Goal: Information Seeking & Learning: Learn about a topic

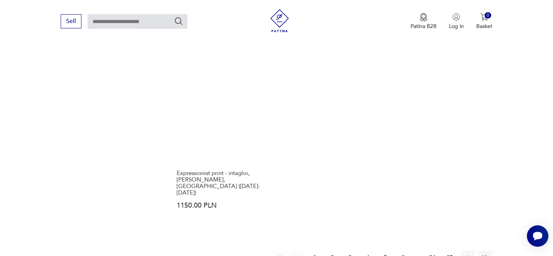
scroll to position [1107, 0]
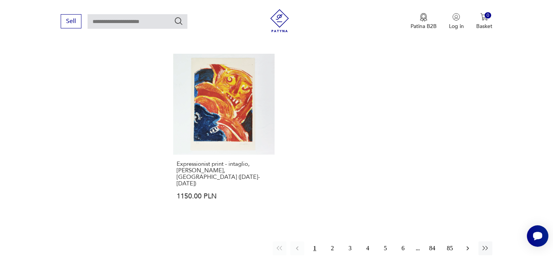
click at [471, 241] on button "button" at bounding box center [467, 248] width 14 height 14
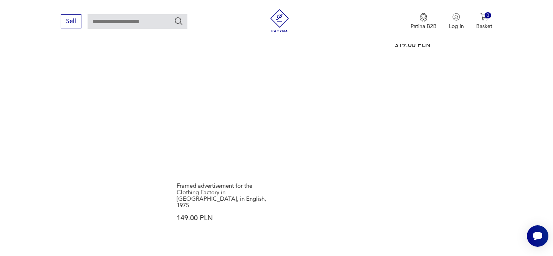
scroll to position [1111, 0]
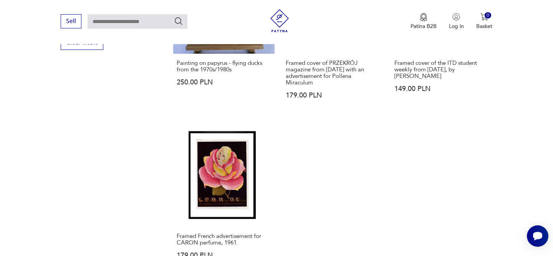
scroll to position [1104, 0]
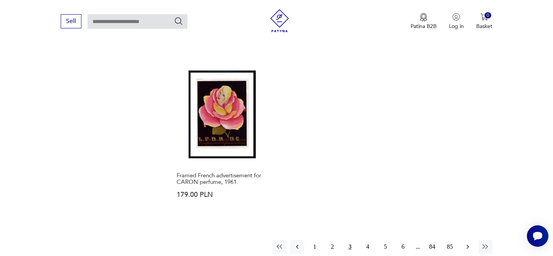
click at [468, 245] on icon "button" at bounding box center [467, 247] width 2 height 4
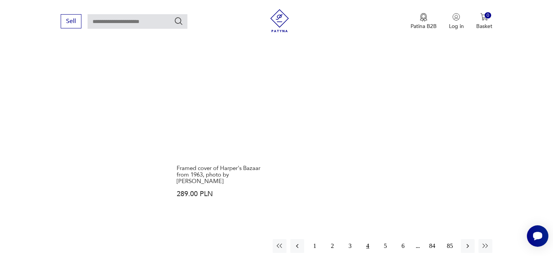
scroll to position [1143, 0]
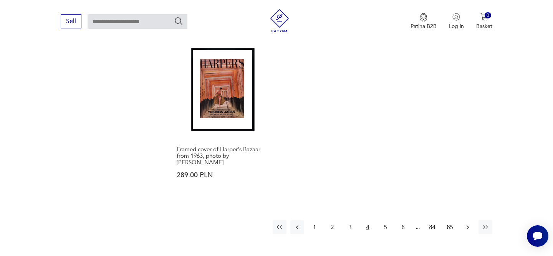
click at [469, 223] on icon "button" at bounding box center [468, 227] width 8 height 8
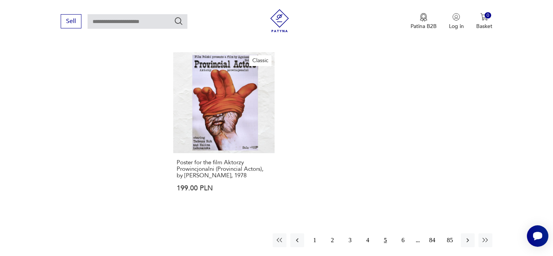
scroll to position [1148, 0]
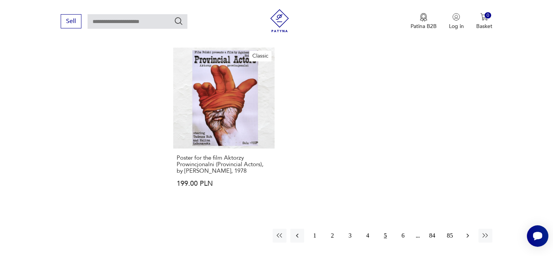
click at [470, 232] on icon "button" at bounding box center [468, 236] width 8 height 8
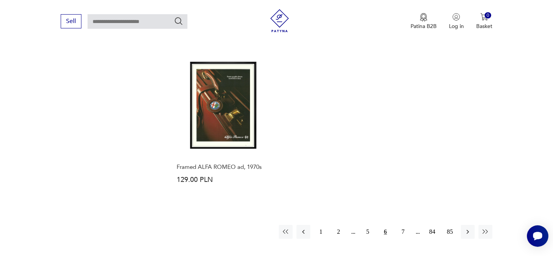
scroll to position [1132, 0]
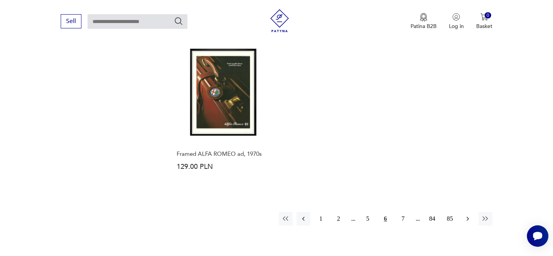
click at [467, 221] on icon "button" at bounding box center [468, 219] width 8 height 8
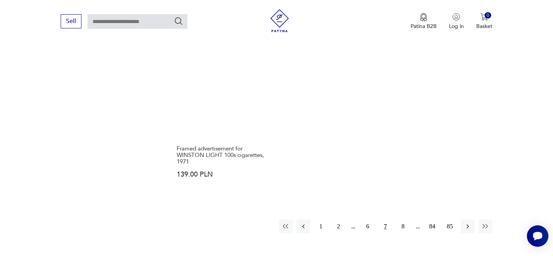
scroll to position [1132, 0]
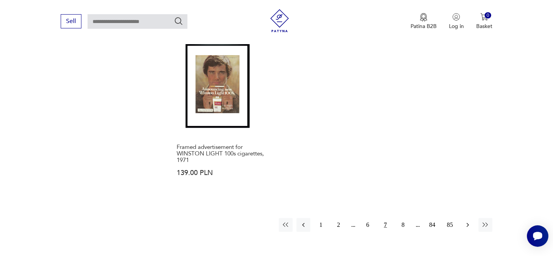
click at [465, 218] on button "button" at bounding box center [467, 225] width 14 height 14
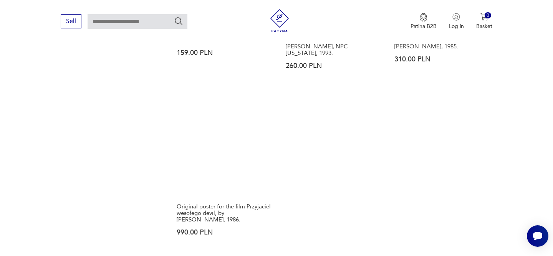
scroll to position [1109, 0]
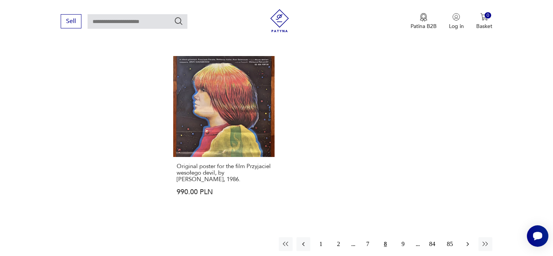
click at [464, 240] on icon "button" at bounding box center [468, 244] width 8 height 8
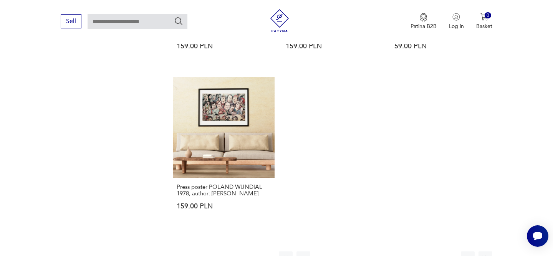
scroll to position [1094, 0]
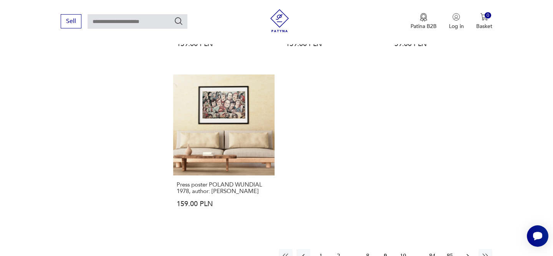
click at [468, 249] on button "button" at bounding box center [467, 256] width 14 height 14
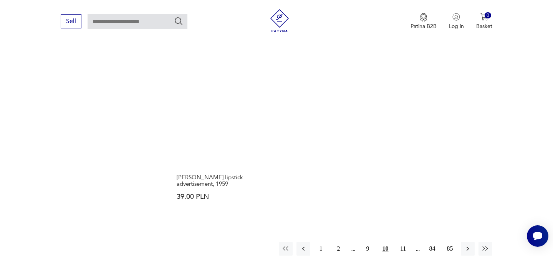
scroll to position [1116, 0]
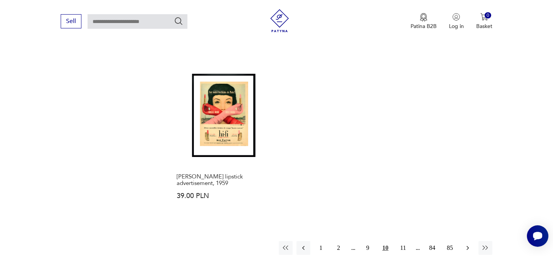
click at [469, 244] on icon "button" at bounding box center [468, 248] width 8 height 8
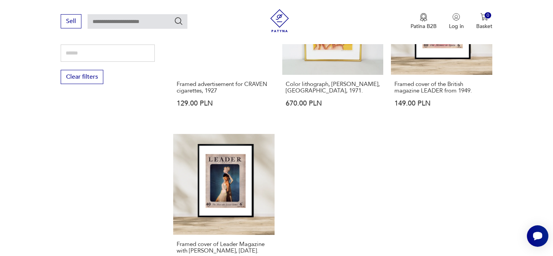
scroll to position [1070, 0]
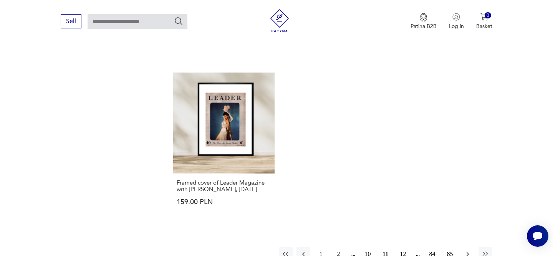
click at [469, 250] on icon "button" at bounding box center [468, 254] width 8 height 8
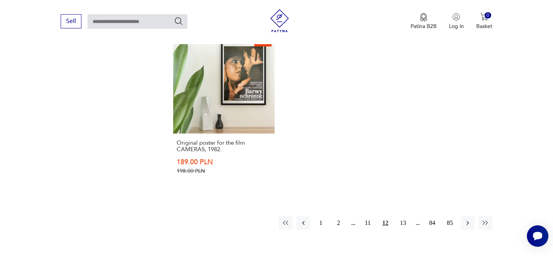
scroll to position [1142, 0]
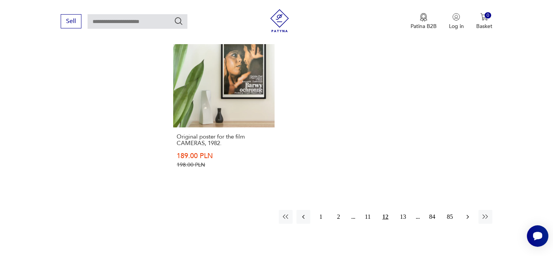
click at [468, 213] on icon "button" at bounding box center [468, 217] width 8 height 8
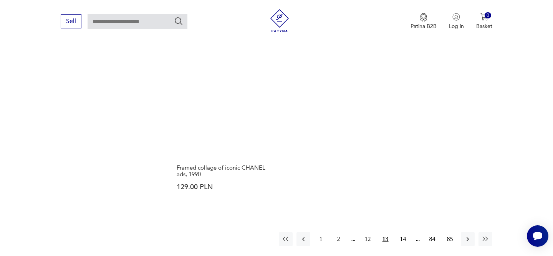
scroll to position [1107, 0]
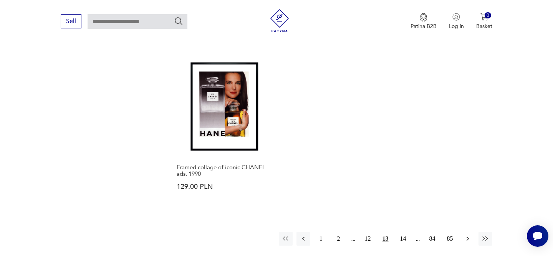
click at [467, 232] on button "button" at bounding box center [467, 239] width 14 height 14
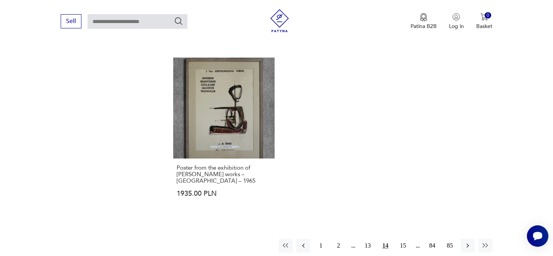
scroll to position [1099, 0]
click at [469, 241] on icon "button" at bounding box center [468, 245] width 8 height 8
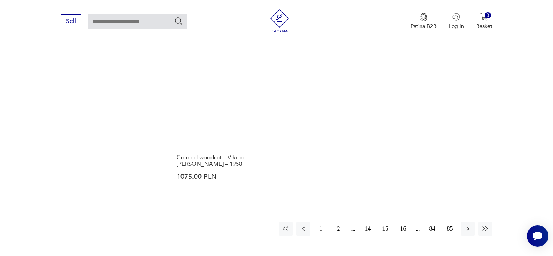
scroll to position [1147, 0]
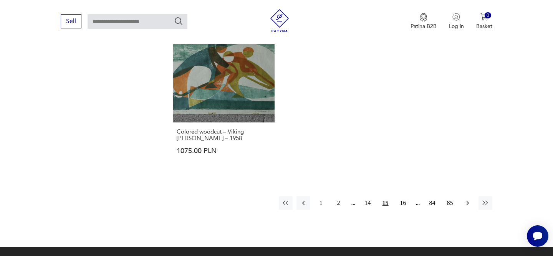
click at [468, 199] on icon "button" at bounding box center [468, 203] width 8 height 8
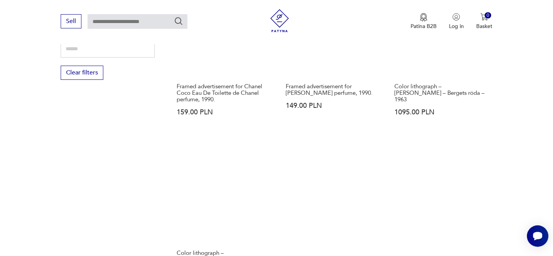
scroll to position [1093, 0]
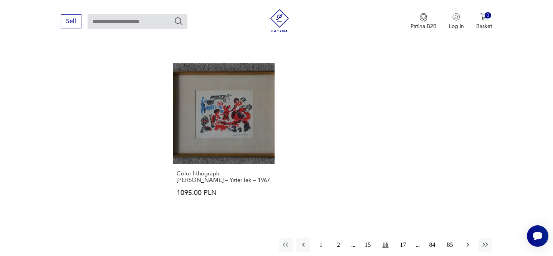
click at [468, 241] on icon "button" at bounding box center [468, 245] width 8 height 8
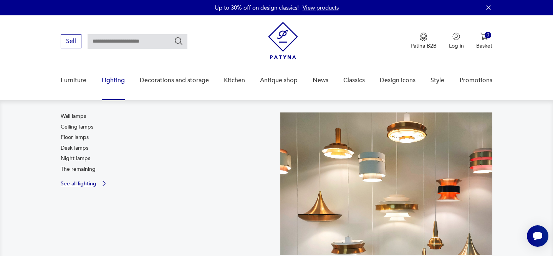
click at [92, 181] on font "See all lighting" at bounding box center [79, 183] width 36 height 7
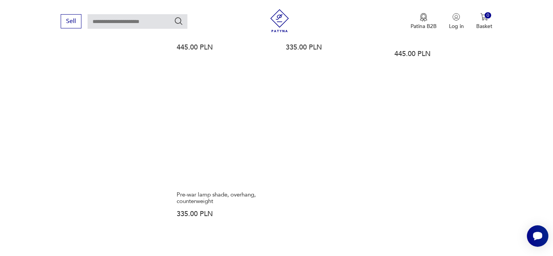
scroll to position [1101, 0]
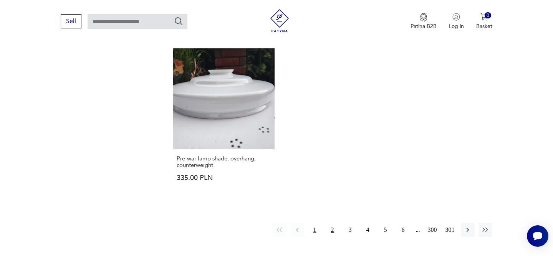
click at [331, 230] on font "2" at bounding box center [332, 229] width 3 height 7
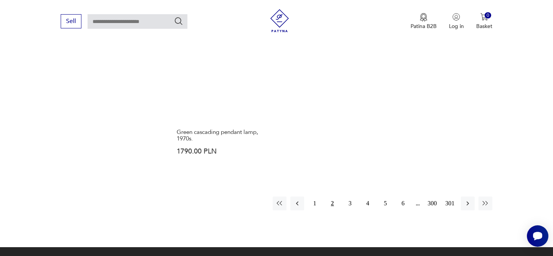
scroll to position [1117, 0]
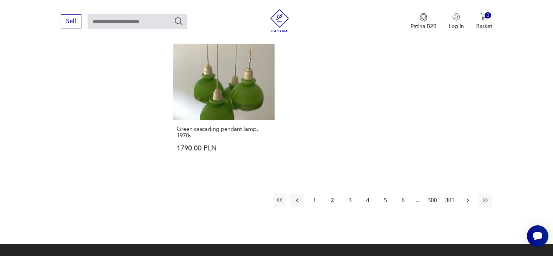
click at [468, 203] on icon "button" at bounding box center [468, 200] width 8 height 8
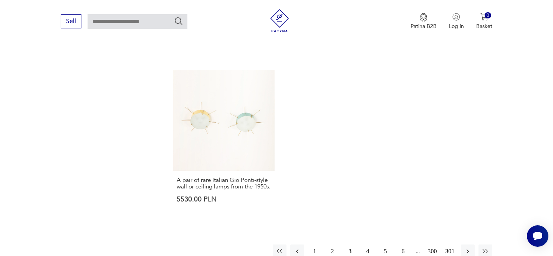
scroll to position [1108, 0]
click at [465, 242] on button "button" at bounding box center [467, 249] width 14 height 14
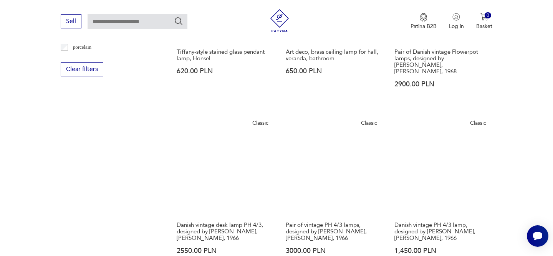
scroll to position [883, 0]
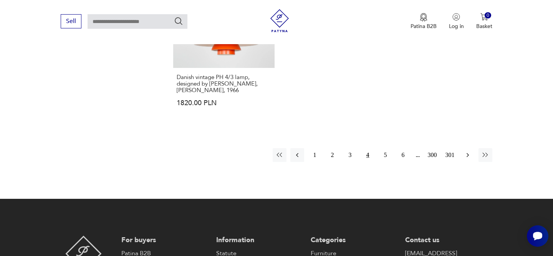
click at [463, 148] on button "button" at bounding box center [467, 155] width 14 height 14
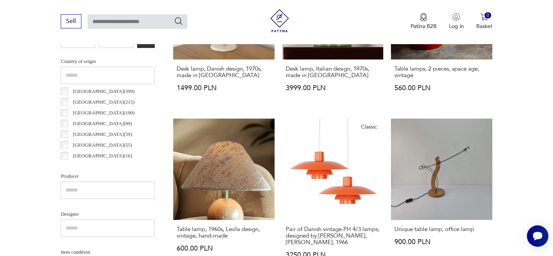
scroll to position [256, 0]
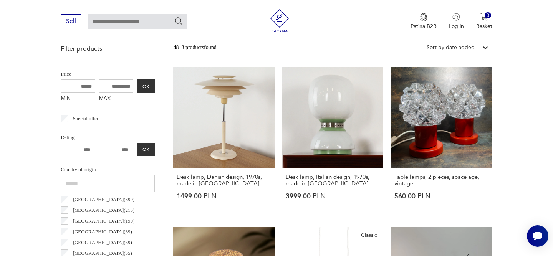
click at [112, 80] on input "MAX" at bounding box center [116, 85] width 35 height 13
type input "****"
click at [152, 86] on button "OK" at bounding box center [146, 85] width 18 height 13
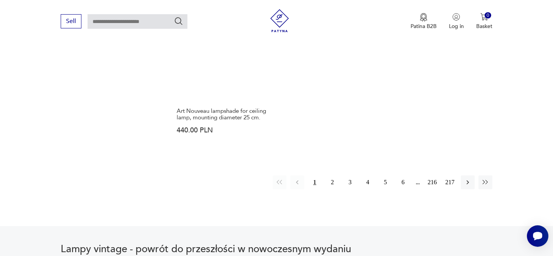
scroll to position [1172, 0]
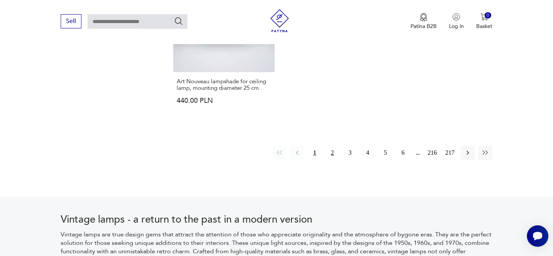
click at [329, 152] on button "2" at bounding box center [332, 153] width 14 height 14
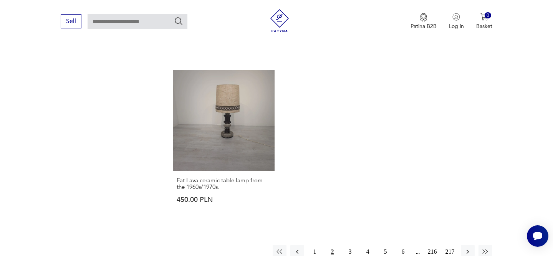
scroll to position [1120, 0]
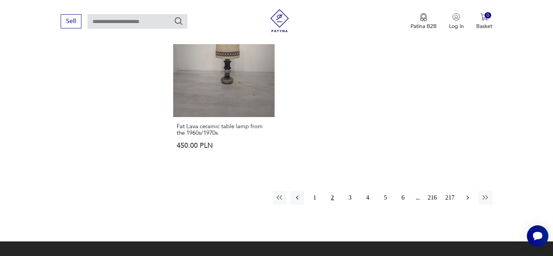
click at [470, 202] on button "button" at bounding box center [467, 198] width 14 height 14
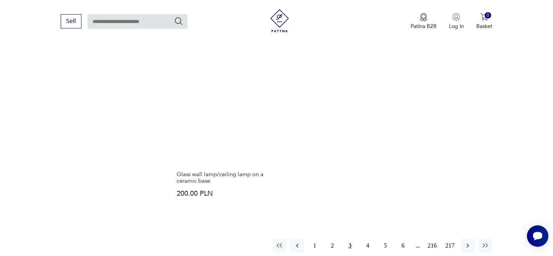
scroll to position [1088, 0]
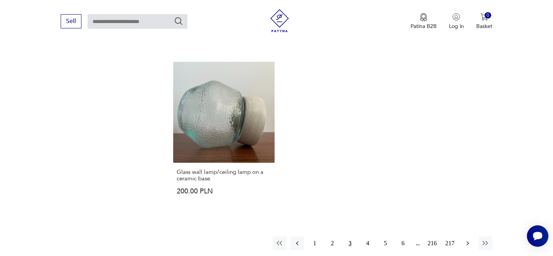
click at [464, 236] on button "button" at bounding box center [467, 243] width 14 height 14
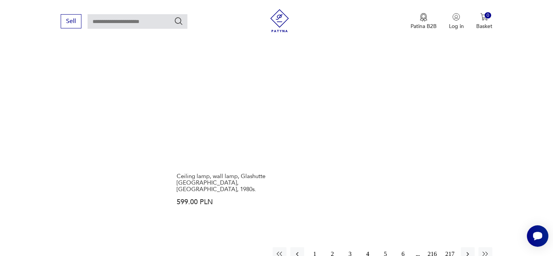
scroll to position [1096, 0]
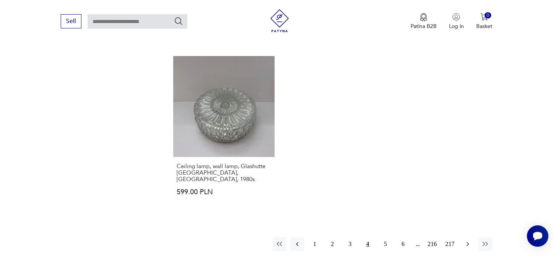
click at [462, 237] on button "button" at bounding box center [467, 244] width 14 height 14
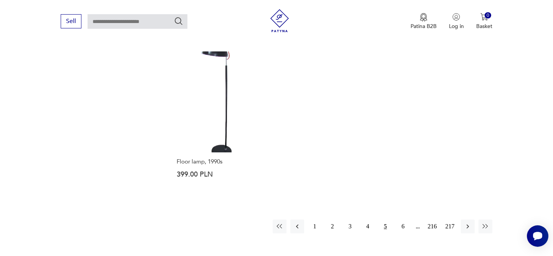
scroll to position [1092, 0]
click at [469, 219] on button "button" at bounding box center [467, 226] width 14 height 14
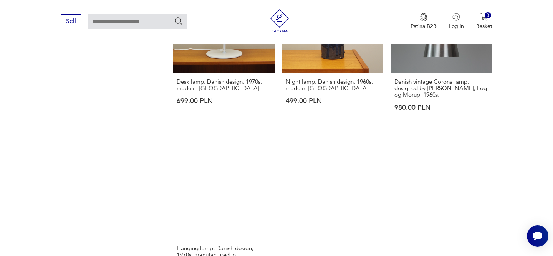
scroll to position [1069, 0]
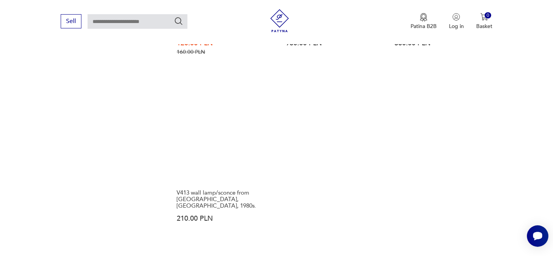
scroll to position [1111, 0]
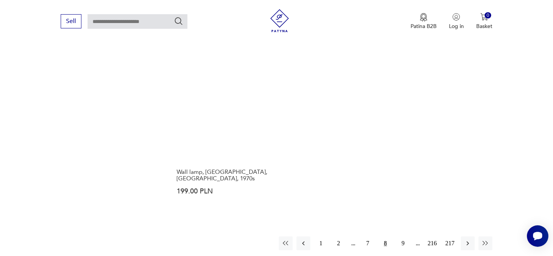
scroll to position [1128, 0]
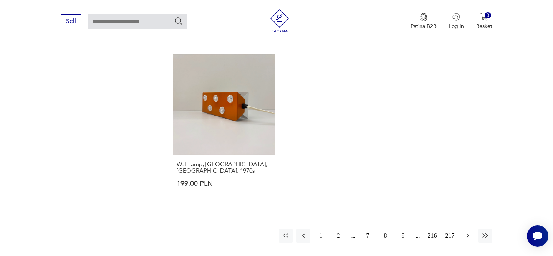
click at [465, 232] on icon "button" at bounding box center [468, 236] width 8 height 8
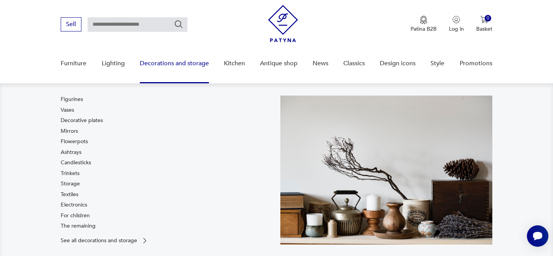
scroll to position [17, 0]
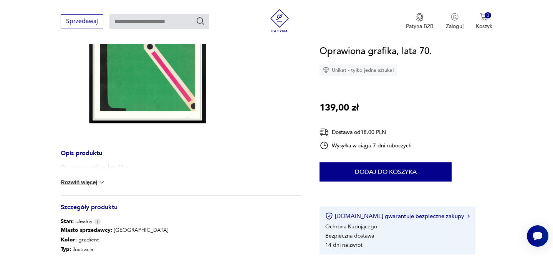
scroll to position [165, 0]
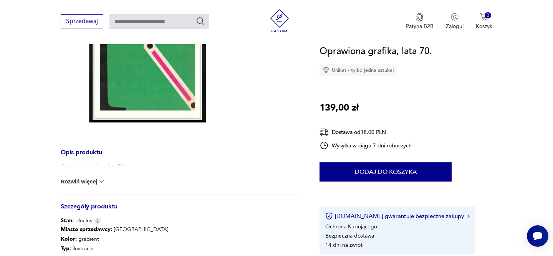
click at [98, 179] on img at bounding box center [102, 182] width 8 height 8
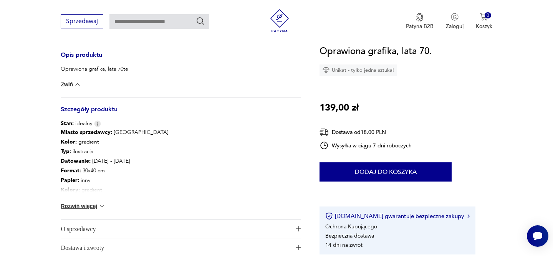
scroll to position [262, 0]
click at [78, 198] on div "Miasto sprzedawcy : Warszawa Kolor: gradient Typ : ilustracja Datowanie : 1970 …" at bounding box center [181, 173] width 240 height 92
click at [78, 206] on button "Rozwiń więcej" at bounding box center [83, 206] width 45 height 8
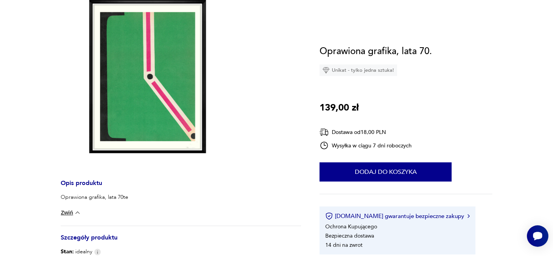
scroll to position [0, 0]
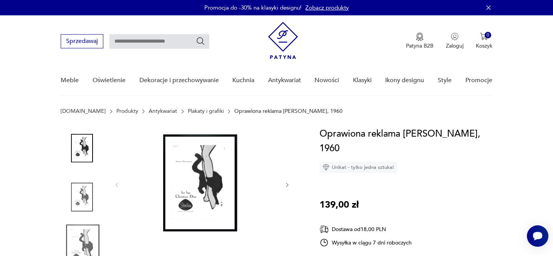
scroll to position [69, 0]
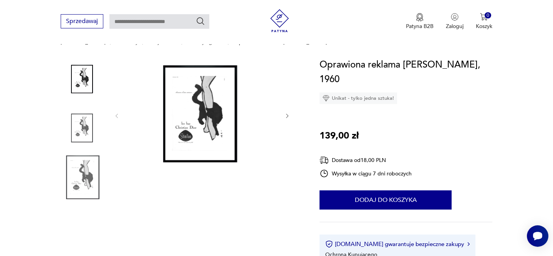
click at [288, 116] on icon "button" at bounding box center [287, 116] width 7 height 7
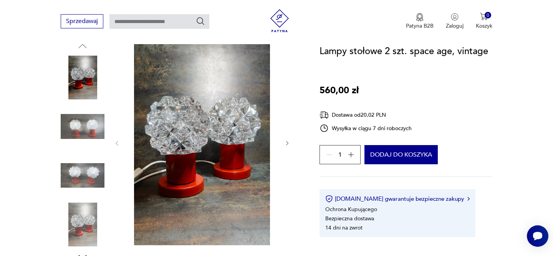
scroll to position [87, 0]
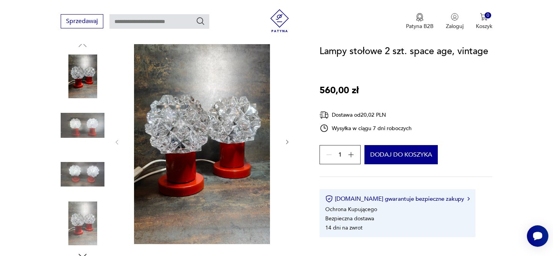
click at [285, 142] on icon "button" at bounding box center [287, 142] width 7 height 7
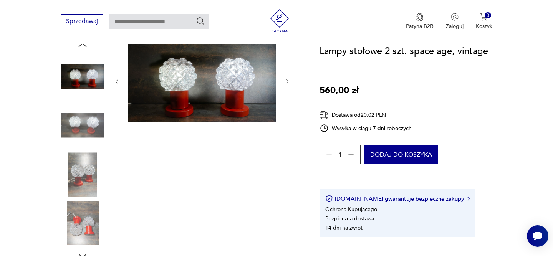
click at [287, 82] on icon "button" at bounding box center [287, 81] width 7 height 7
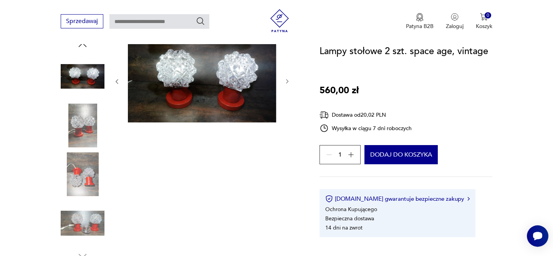
click at [288, 82] on icon "button" at bounding box center [287, 81] width 7 height 7
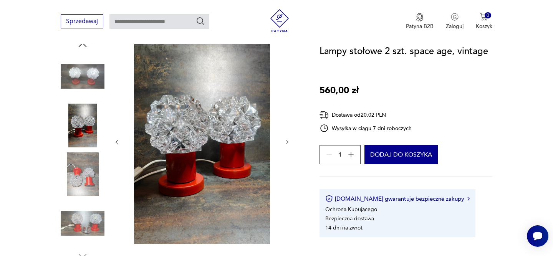
click at [287, 141] on icon "button" at bounding box center [287, 142] width 2 height 5
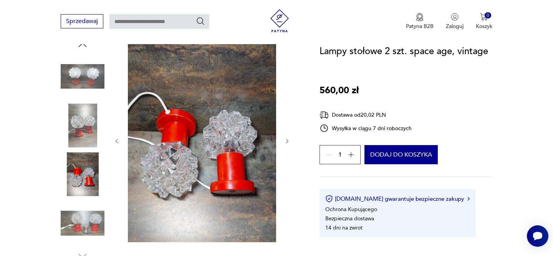
click at [286, 140] on icon "button" at bounding box center [287, 141] width 7 height 7
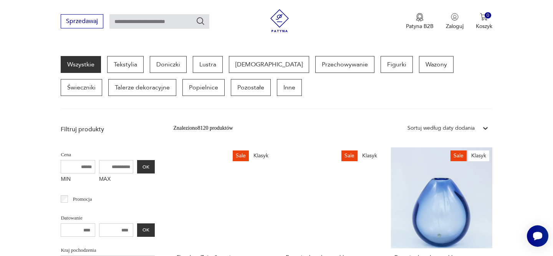
scroll to position [360, 0]
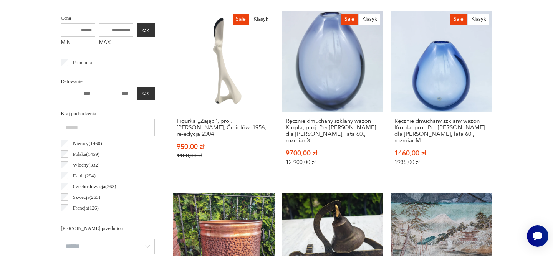
scroll to position [0, 0]
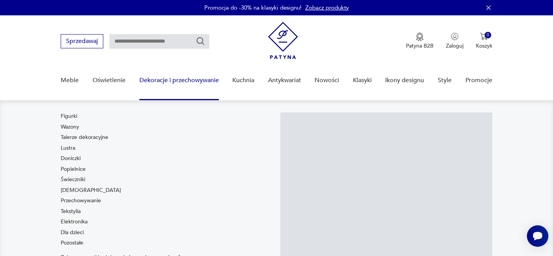
click at [137, 46] on input "text" at bounding box center [159, 41] width 100 height 15
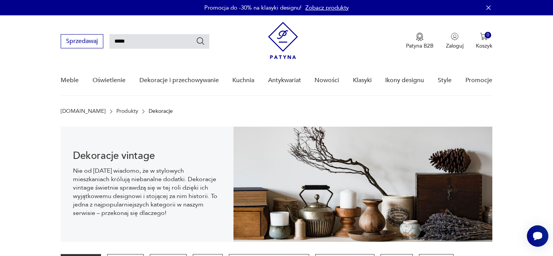
type input "*****"
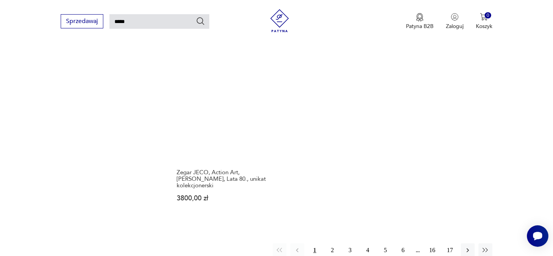
scroll to position [990, 0]
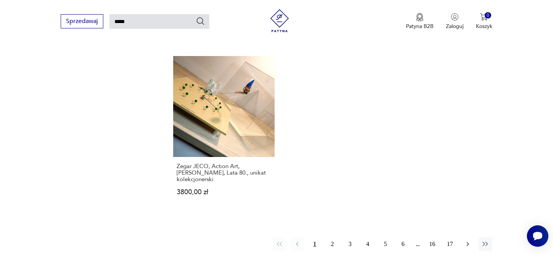
click at [467, 242] on icon "button" at bounding box center [467, 244] width 2 height 4
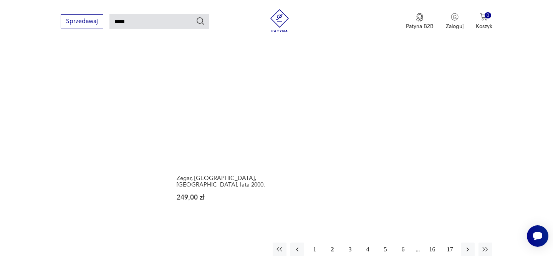
scroll to position [953, 0]
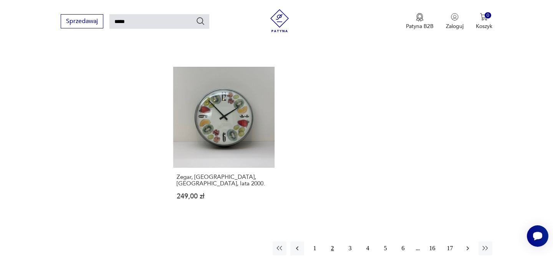
click at [469, 244] on icon "button" at bounding box center [468, 248] width 8 height 8
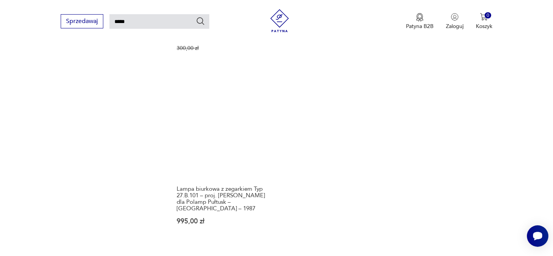
scroll to position [1004, 0]
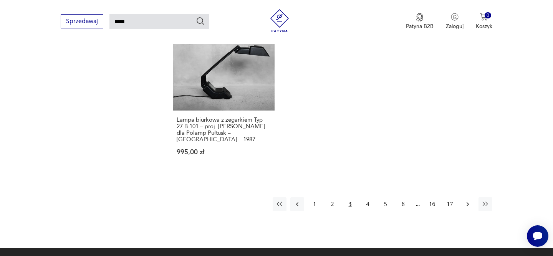
click at [465, 200] on icon "button" at bounding box center [468, 204] width 8 height 8
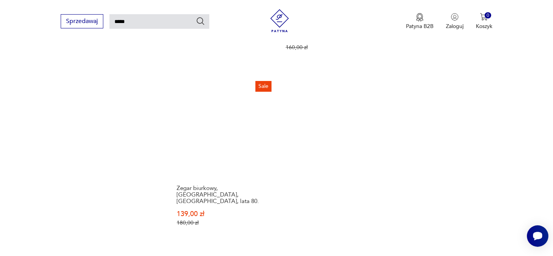
scroll to position [952, 0]
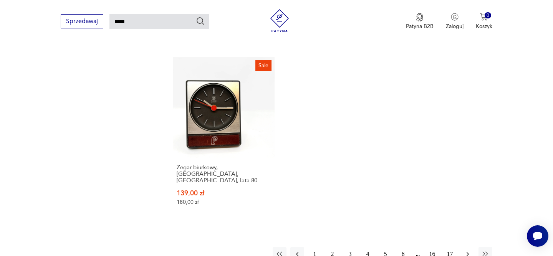
click at [467, 250] on icon "button" at bounding box center [468, 254] width 8 height 8
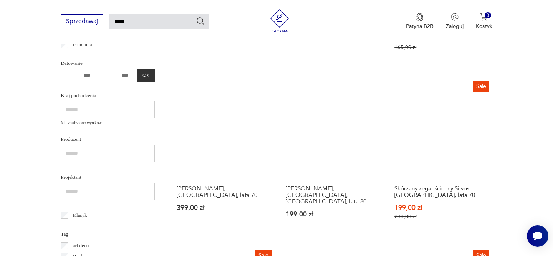
scroll to position [268, 0]
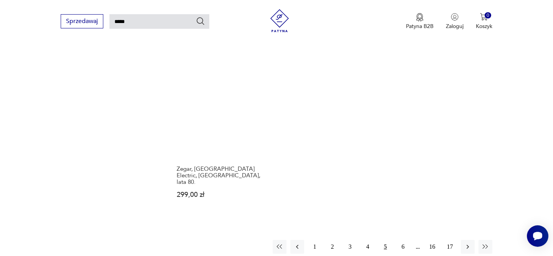
scroll to position [980, 0]
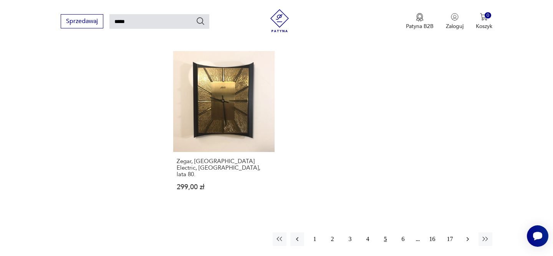
click at [465, 235] on icon "button" at bounding box center [468, 239] width 8 height 8
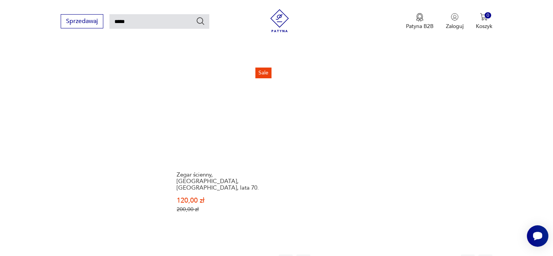
scroll to position [936, 0]
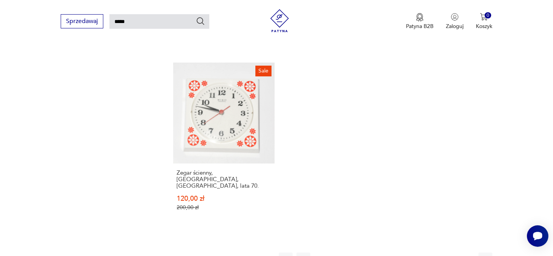
click at [468, 256] on icon "button" at bounding box center [468, 260] width 8 height 8
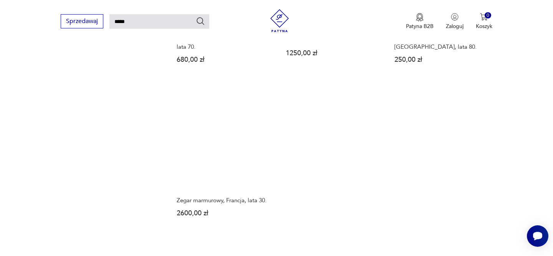
scroll to position [888, 0]
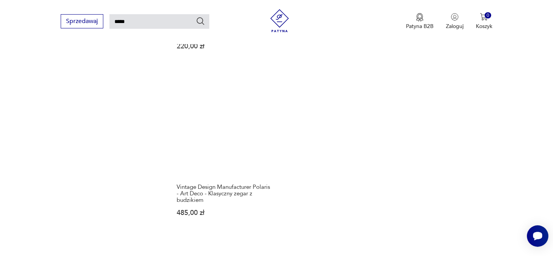
scroll to position [955, 0]
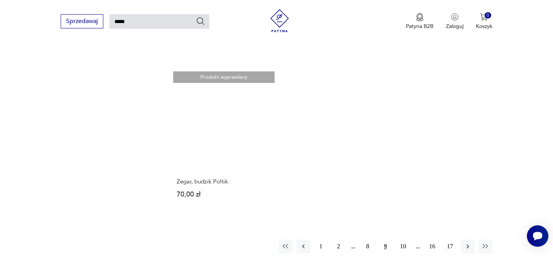
scroll to position [942, 0]
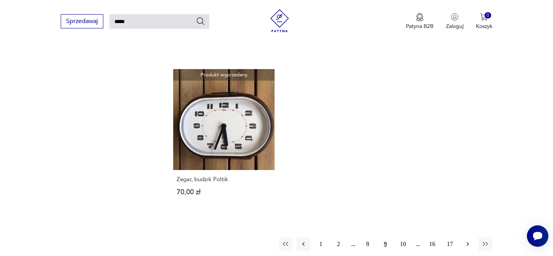
click at [464, 240] on icon "button" at bounding box center [468, 244] width 8 height 8
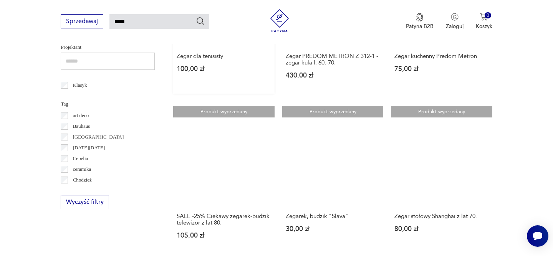
scroll to position [404, 0]
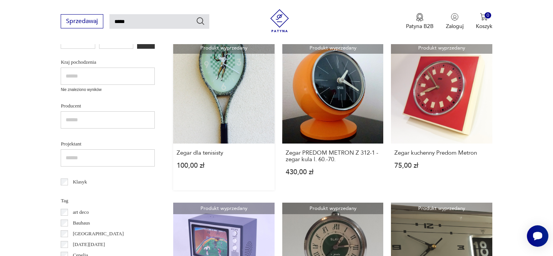
click at [234, 99] on link "Produkt wyprzedany Zegar dla tenisisty 100,00 zł" at bounding box center [223, 116] width 101 height 148
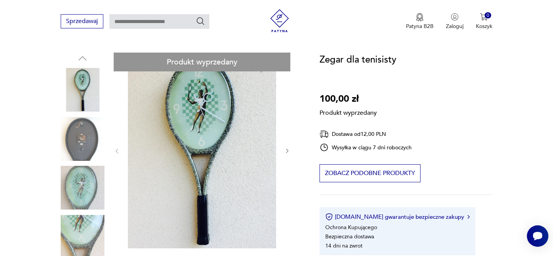
scroll to position [76, 0]
